Goal: Learn about a topic: Learn about a topic

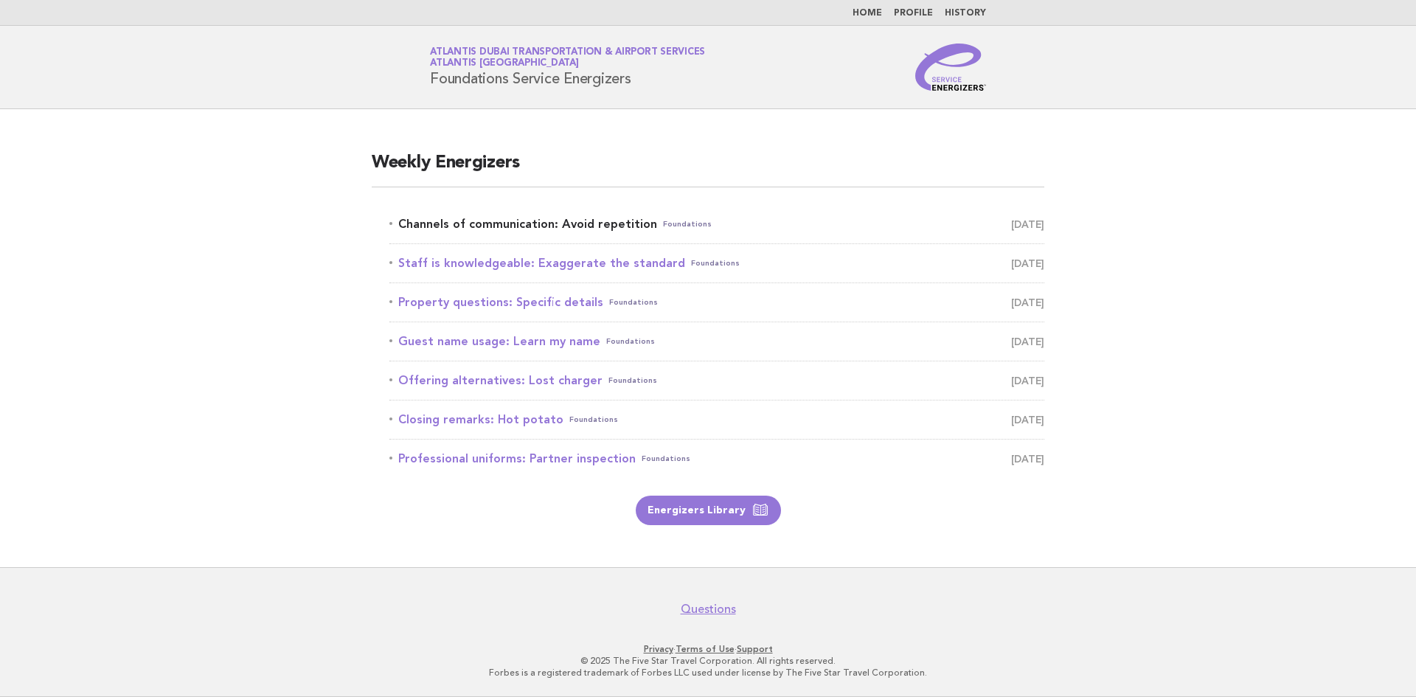
click at [518, 220] on link "Channels of communication: Avoid repetition Foundations September 25" at bounding box center [716, 224] width 655 height 21
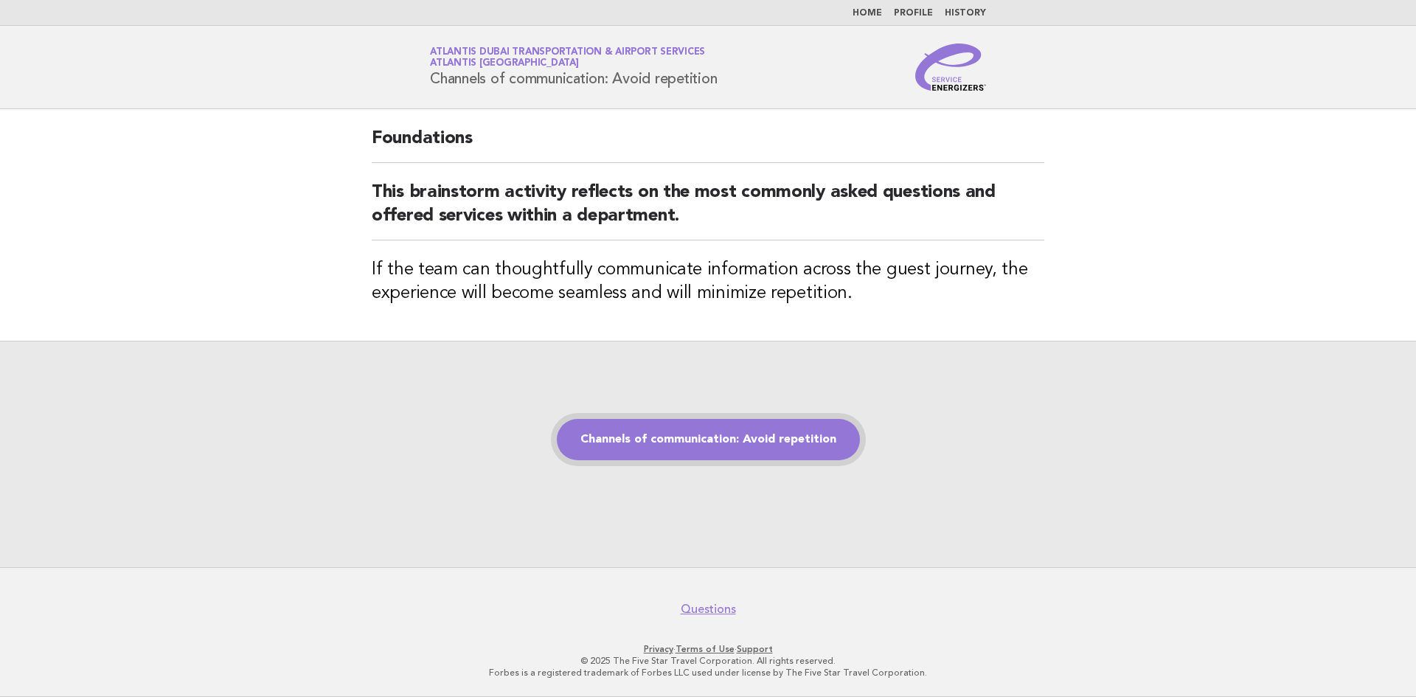
click at [759, 448] on link "Channels of communication: Avoid repetition" at bounding box center [708, 439] width 303 height 41
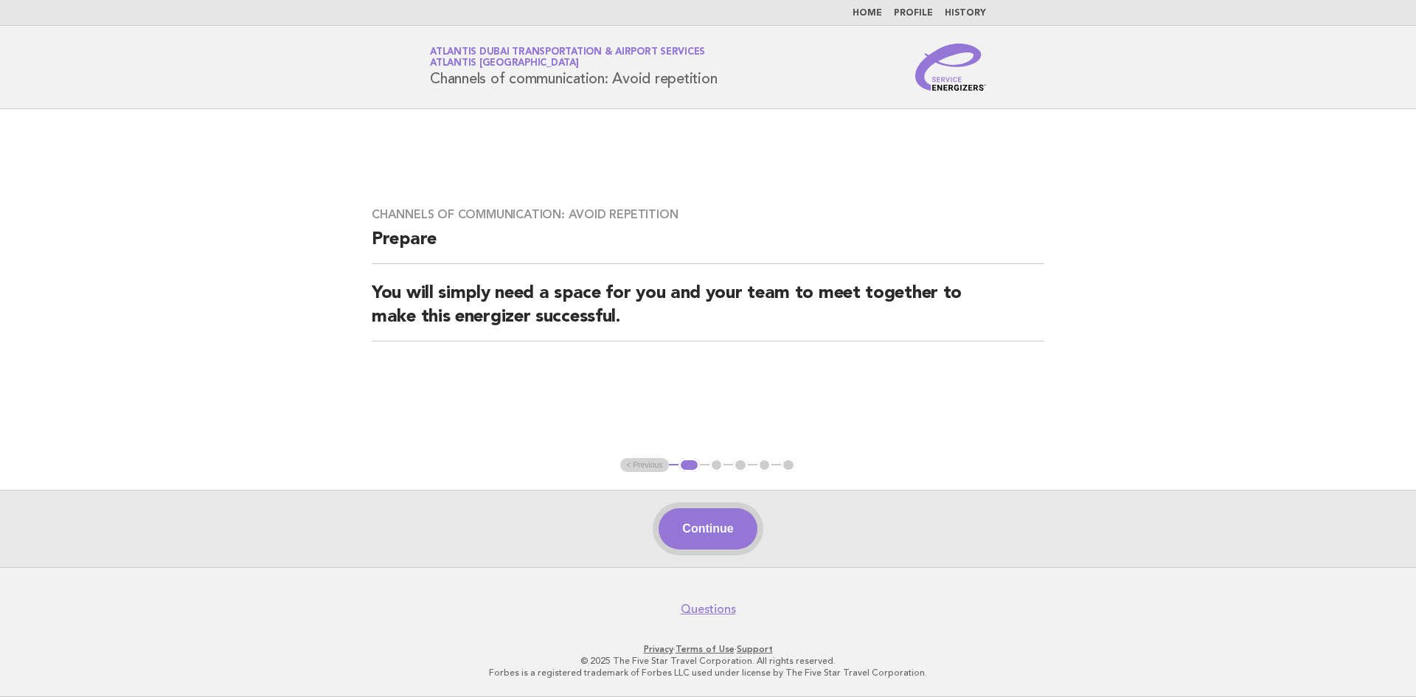
click at [709, 537] on button "Continue" at bounding box center [707, 528] width 98 height 41
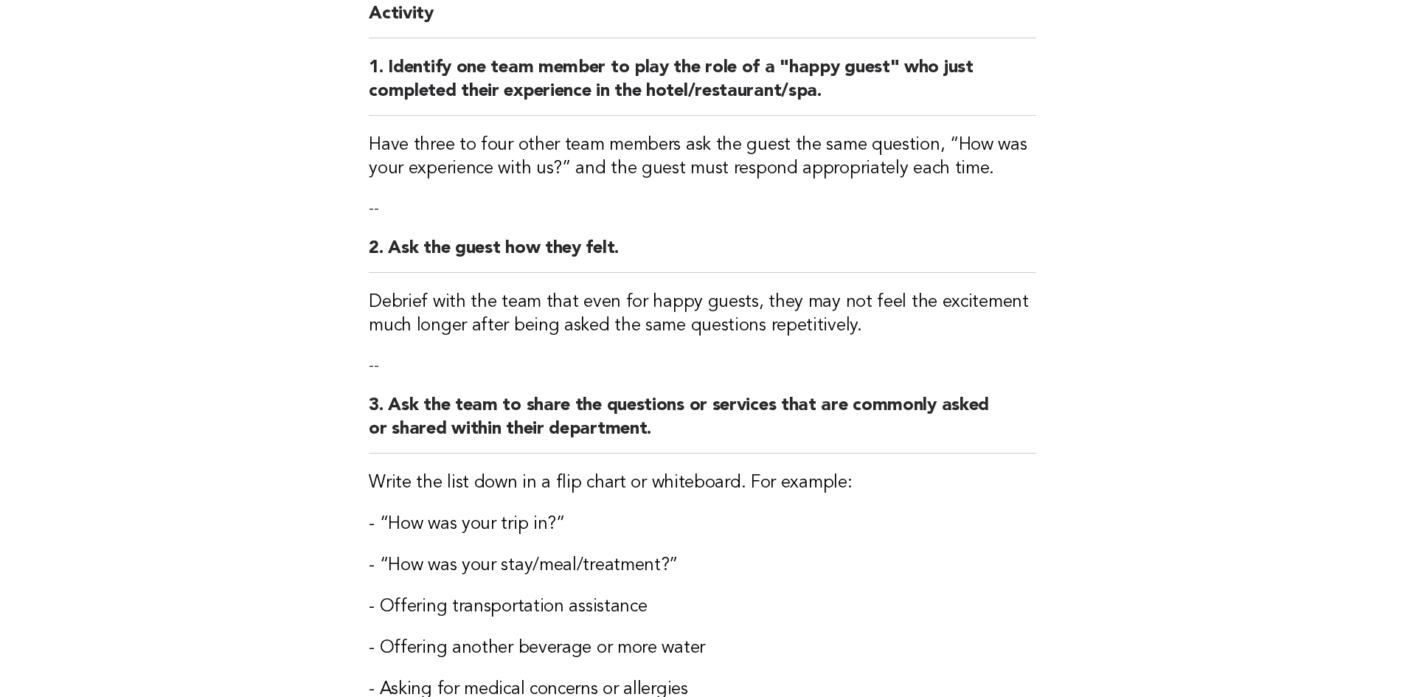
scroll to position [369, 0]
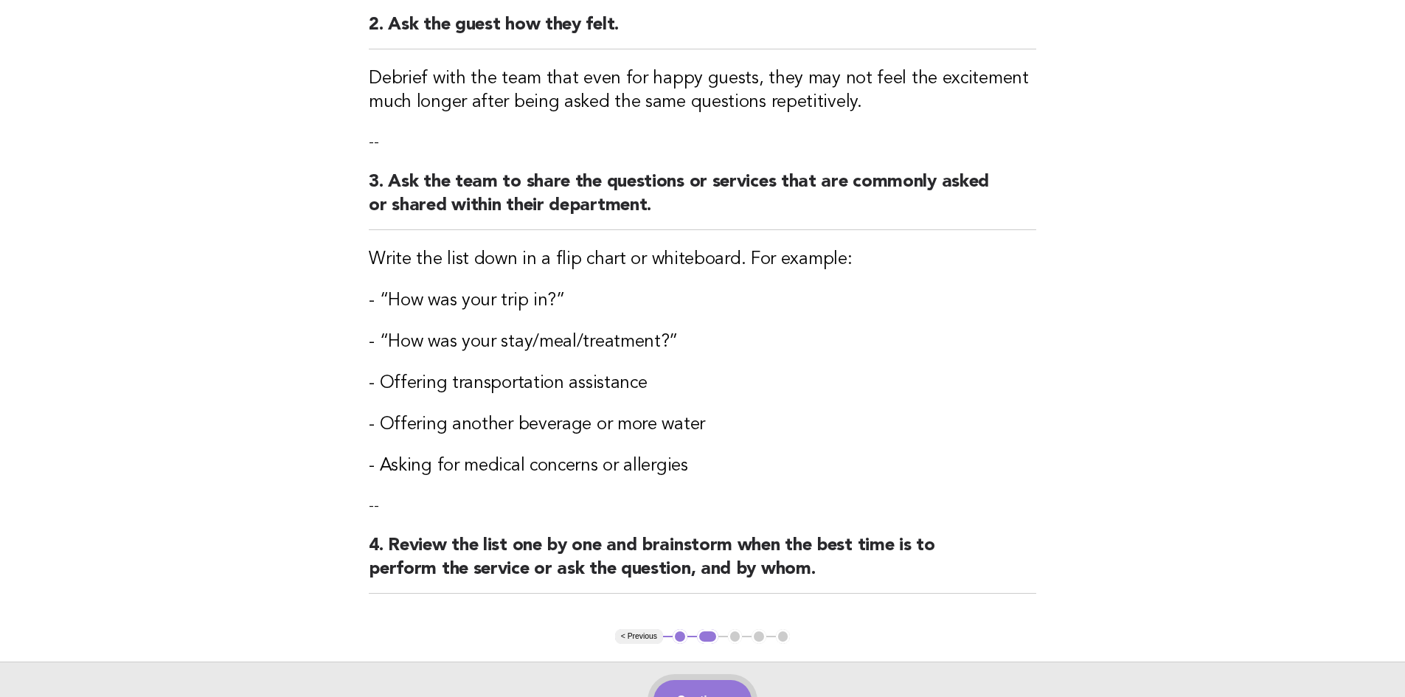
click at [700, 685] on button "Continue" at bounding box center [702, 700] width 98 height 41
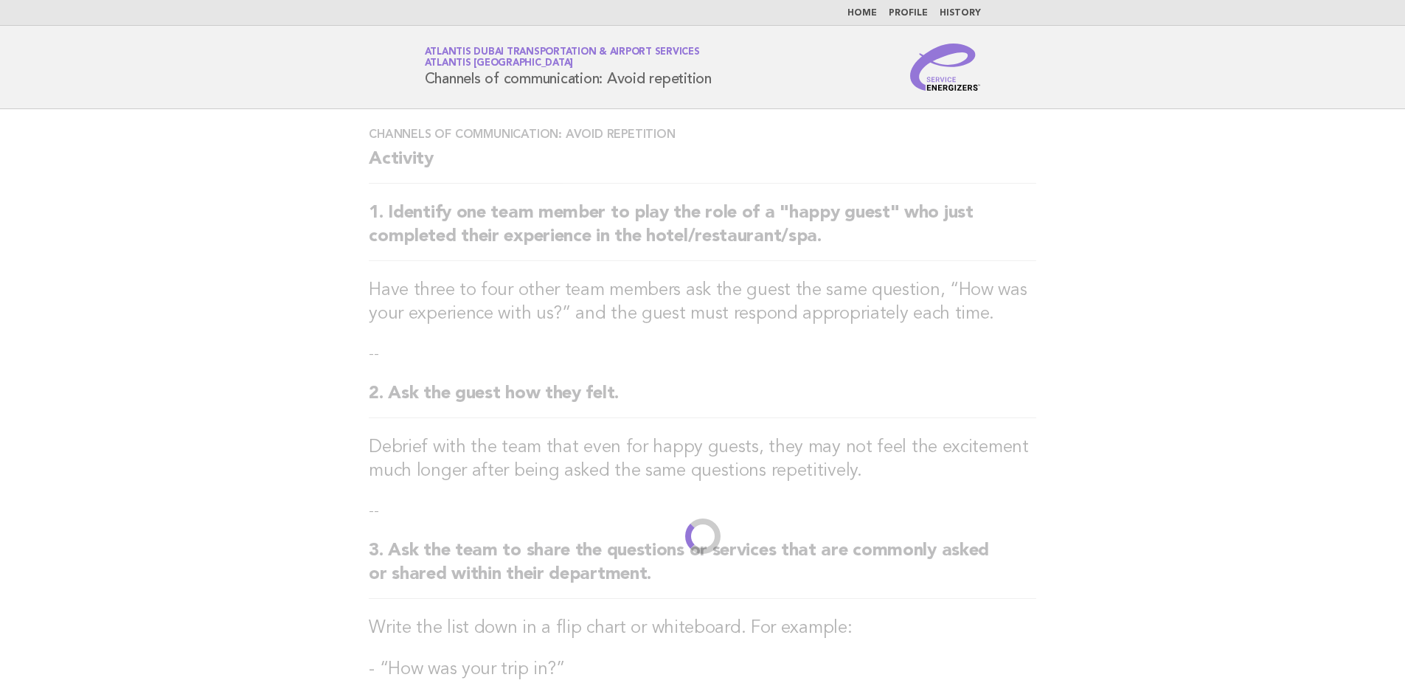
scroll to position [0, 0]
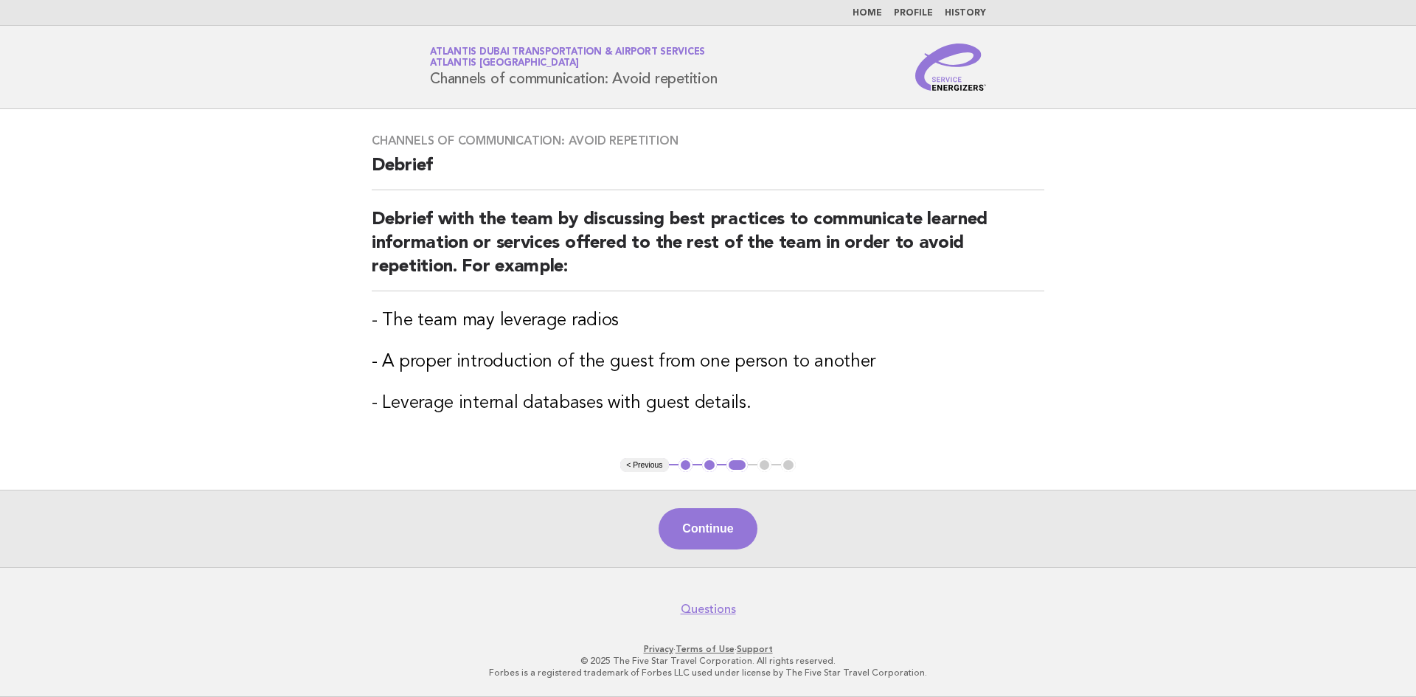
click at [736, 552] on div "Continue" at bounding box center [708, 528] width 1416 height 77
click at [737, 537] on button "Continue" at bounding box center [707, 528] width 98 height 41
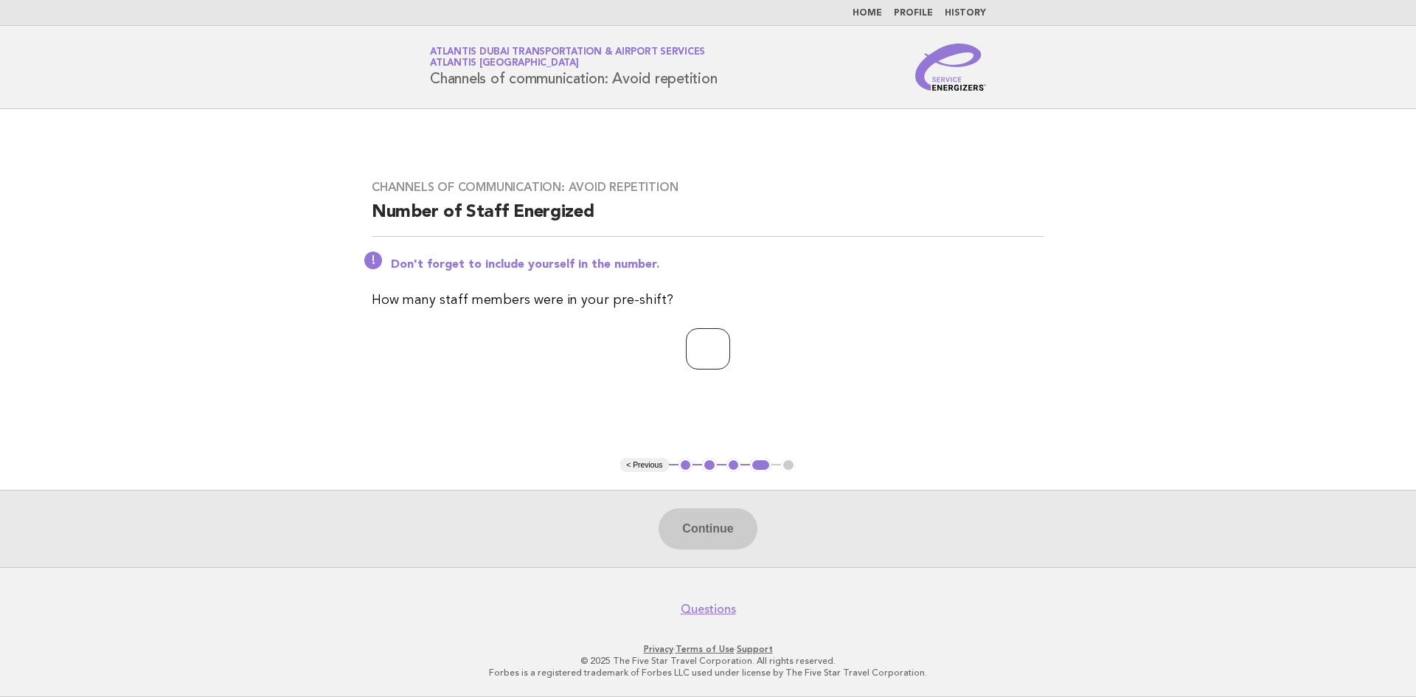
click at [686, 356] on input "number" at bounding box center [708, 348] width 44 height 41
type input "*"
click at [701, 525] on button "Continue" at bounding box center [707, 528] width 98 height 41
